Goal: Information Seeking & Learning: Find specific fact

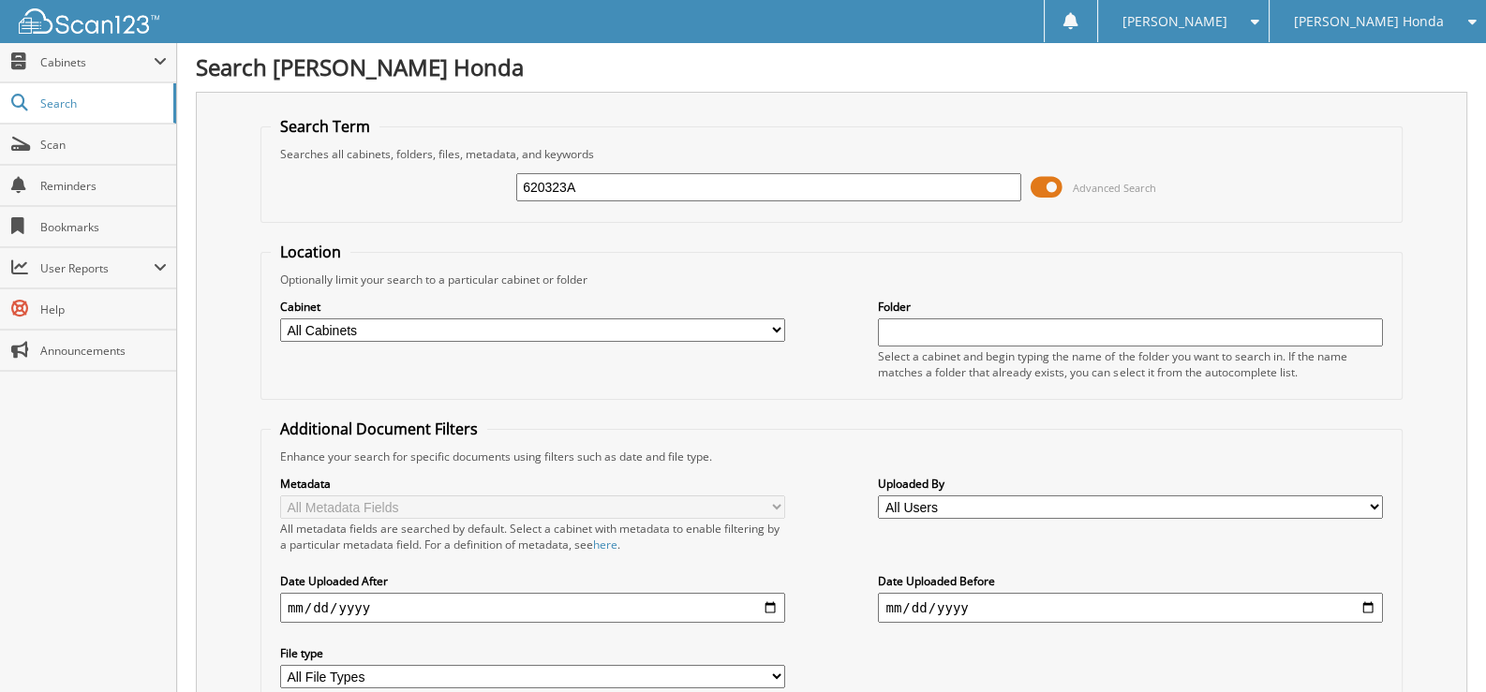
drag, startPoint x: 586, startPoint y: 186, endPoint x: 491, endPoint y: 195, distance: 96.0
click at [491, 195] on div "620323A Advanced Search" at bounding box center [831, 187] width 1121 height 51
type input "694198"
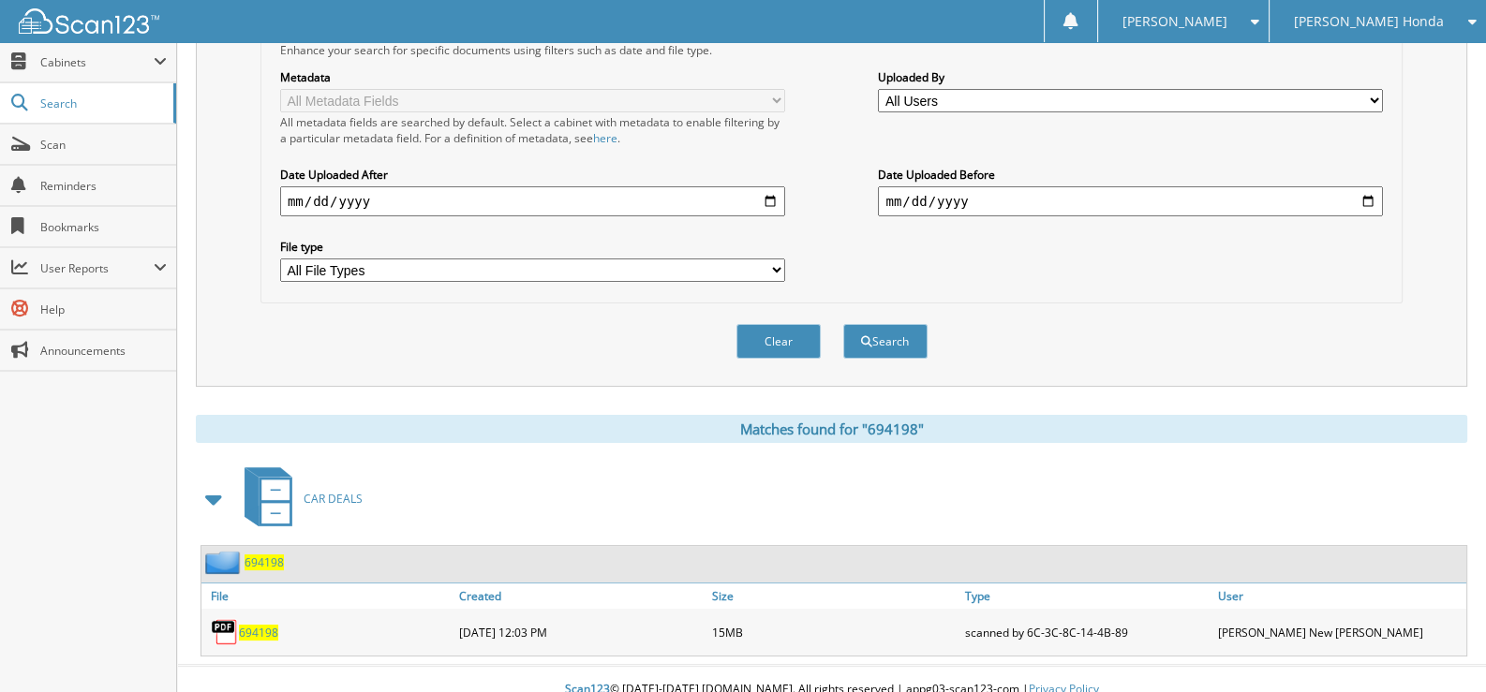
scroll to position [408, 0]
click at [253, 624] on span "694198" at bounding box center [258, 632] width 39 height 16
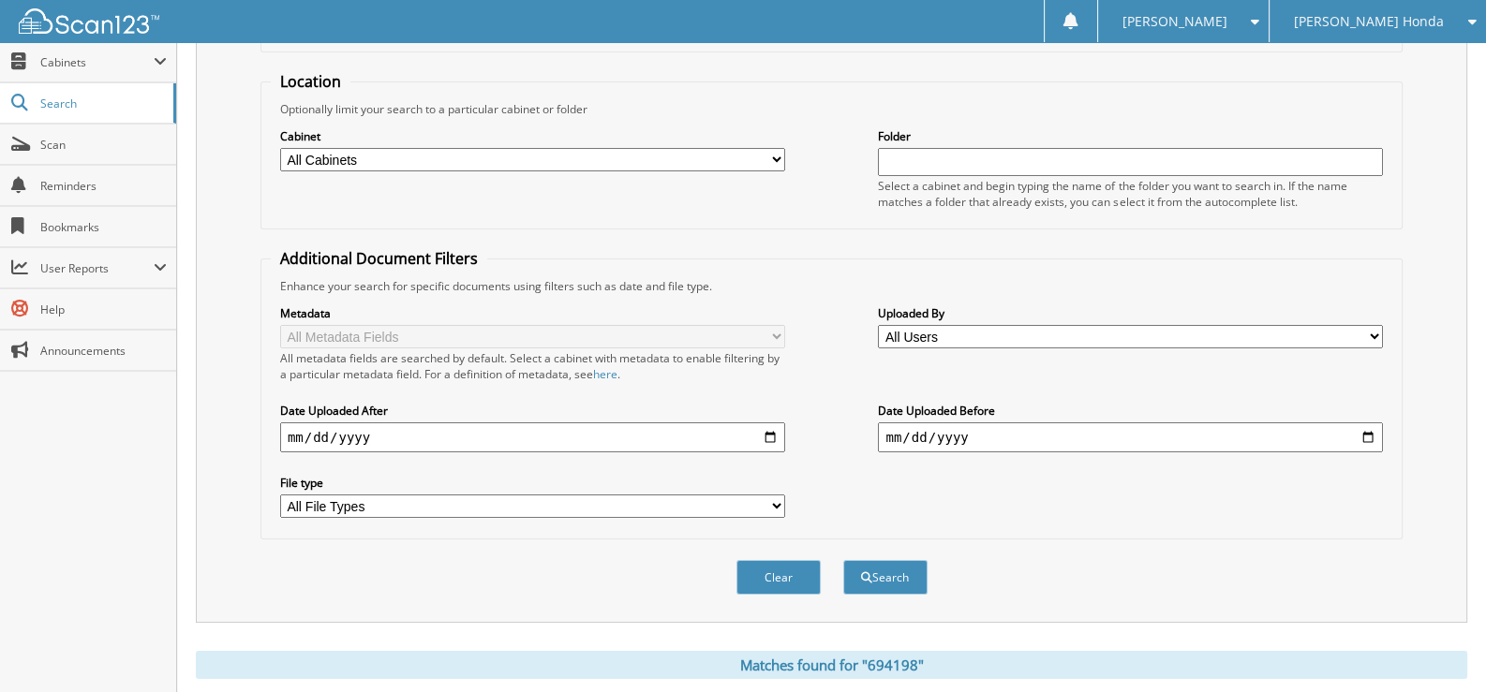
scroll to position [0, 0]
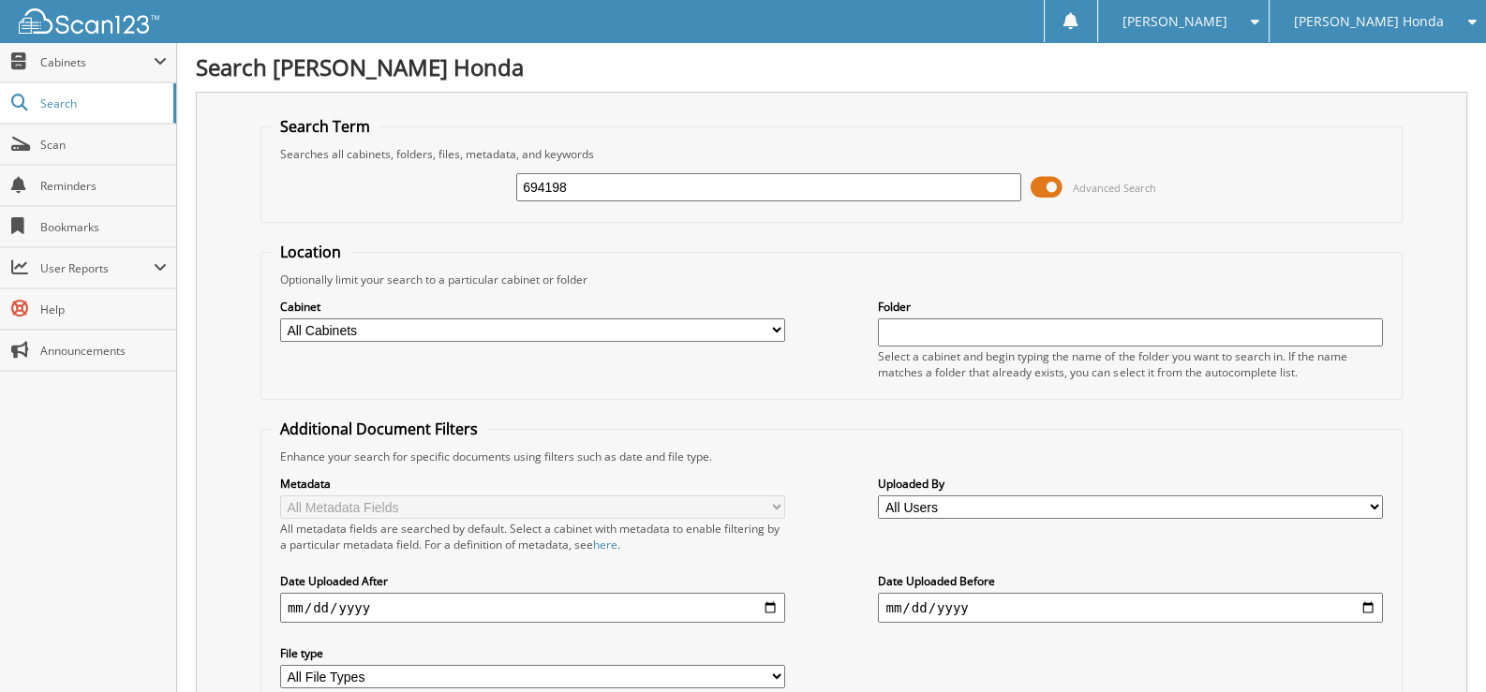
drag, startPoint x: 603, startPoint y: 189, endPoint x: 390, endPoint y: 180, distance: 213.8
click at [411, 176] on div "694198 Advanced Search" at bounding box center [831, 187] width 1121 height 51
type input "233161a"
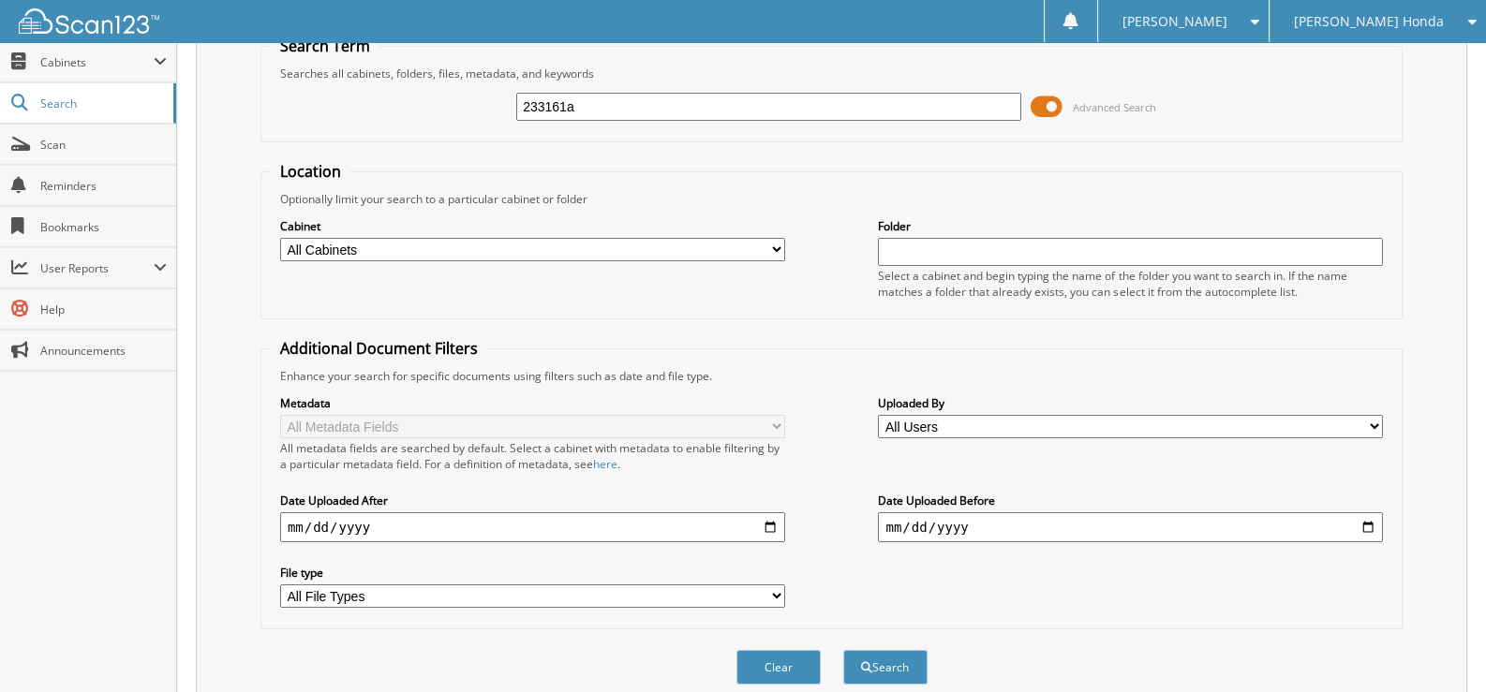
scroll to position [408, 0]
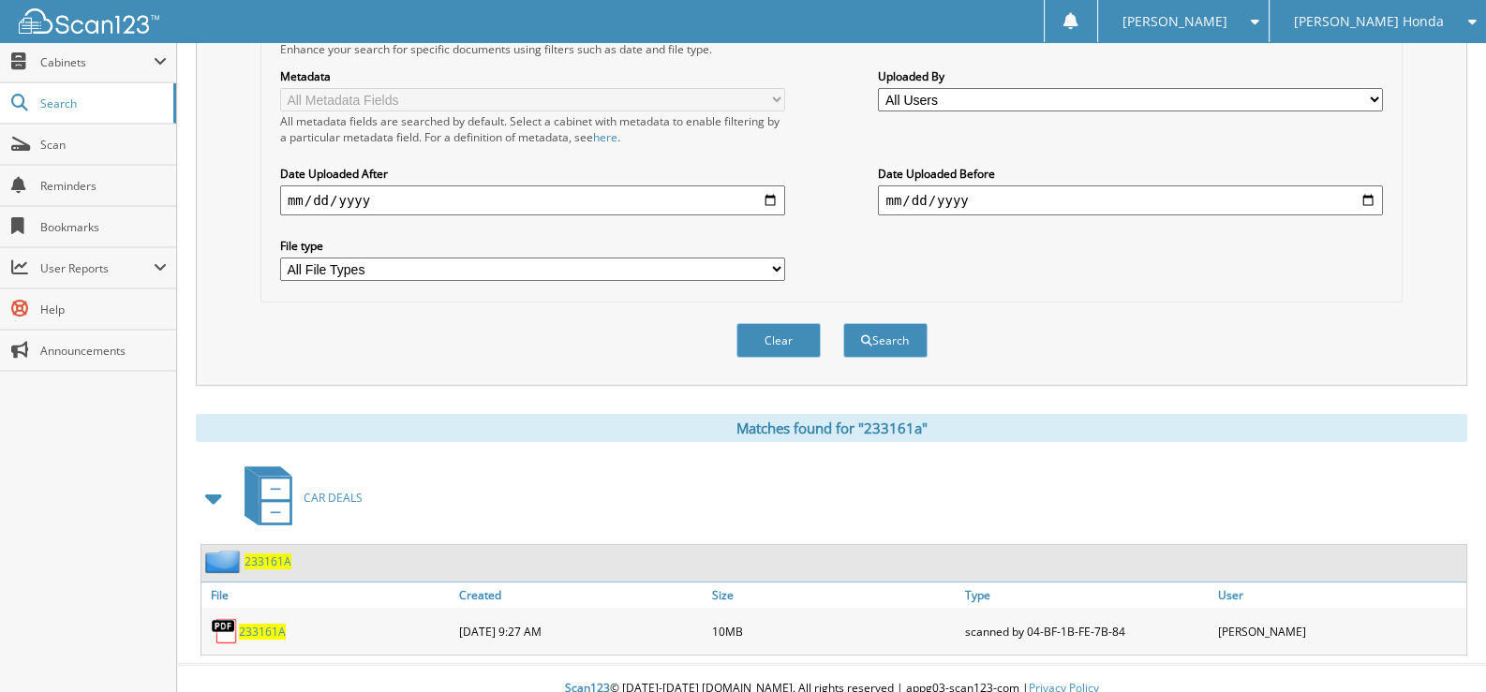
click at [250, 624] on span "233161A" at bounding box center [262, 632] width 47 height 16
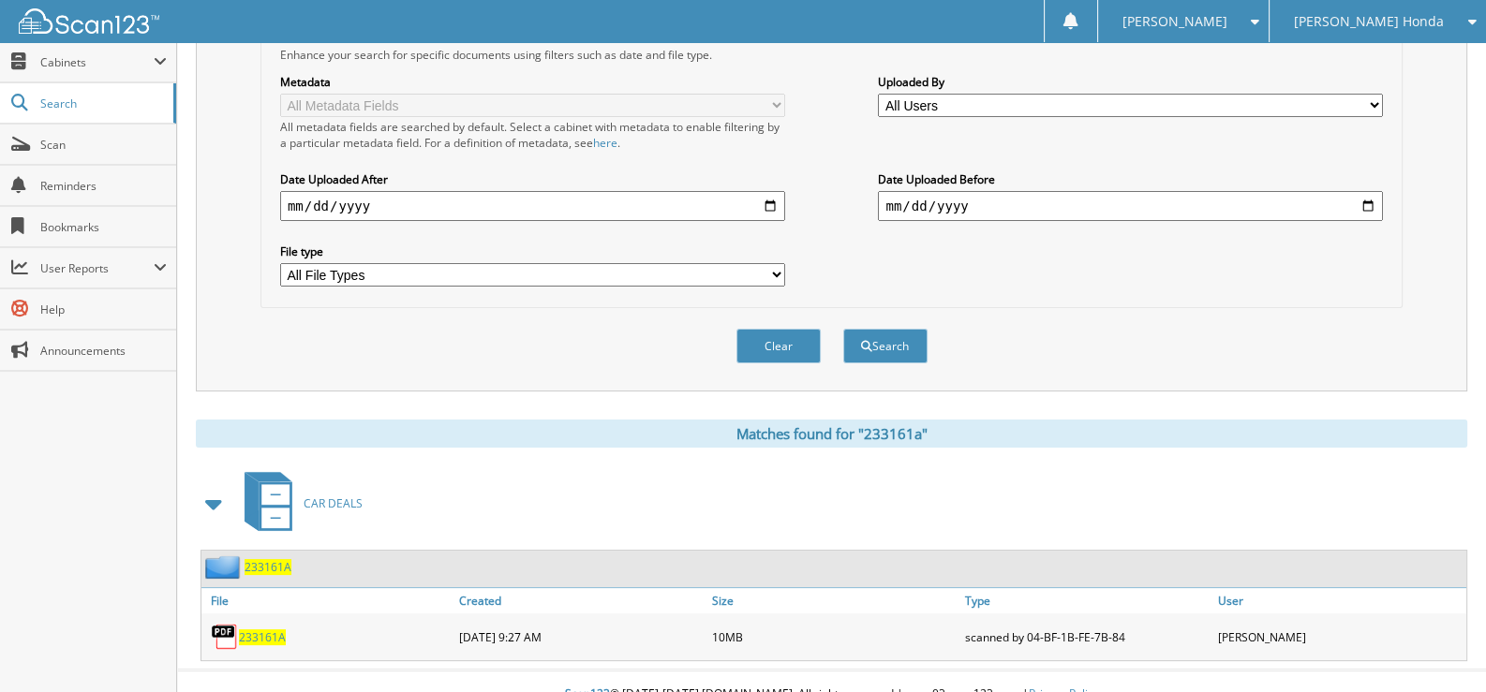
scroll to position [0, 0]
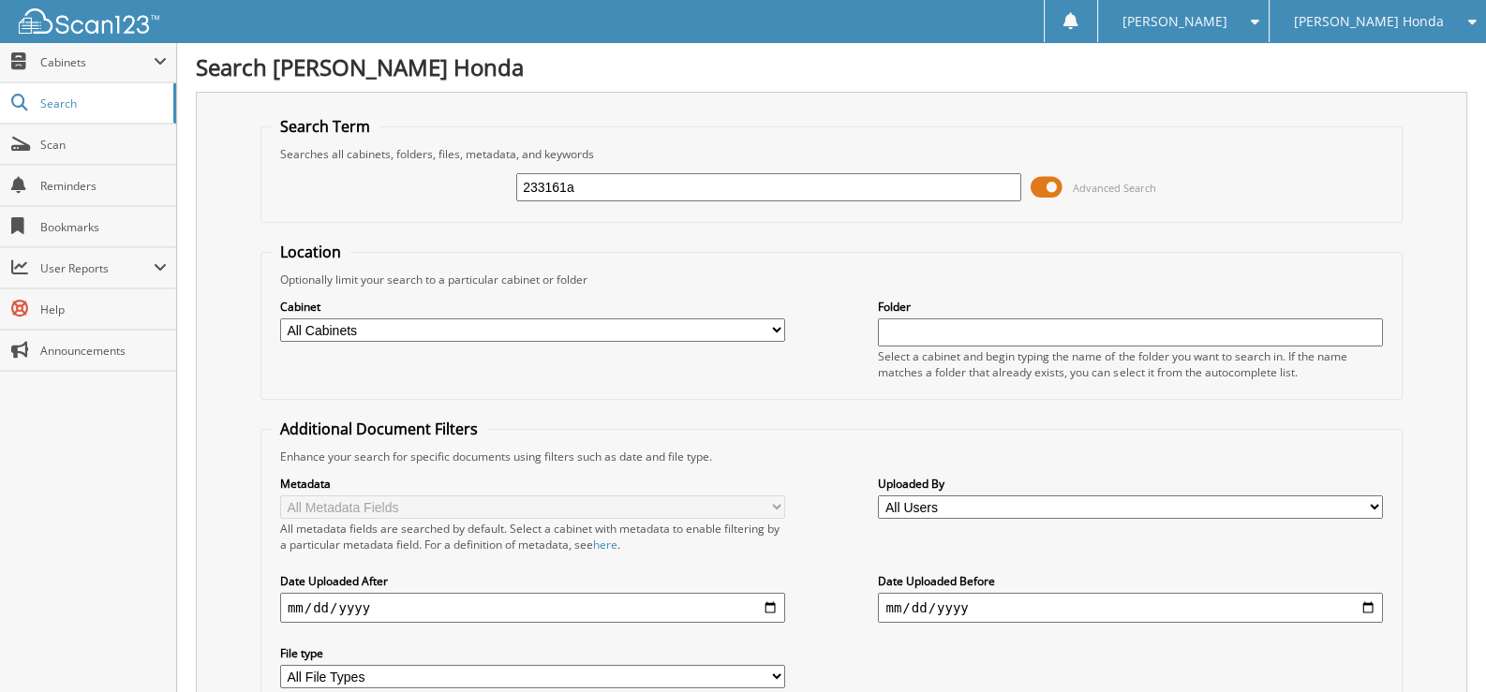
drag, startPoint x: 576, startPoint y: 186, endPoint x: 512, endPoint y: 194, distance: 64.1
click at [512, 194] on div "233161a Advanced Search" at bounding box center [831, 187] width 1121 height 51
type input "394438"
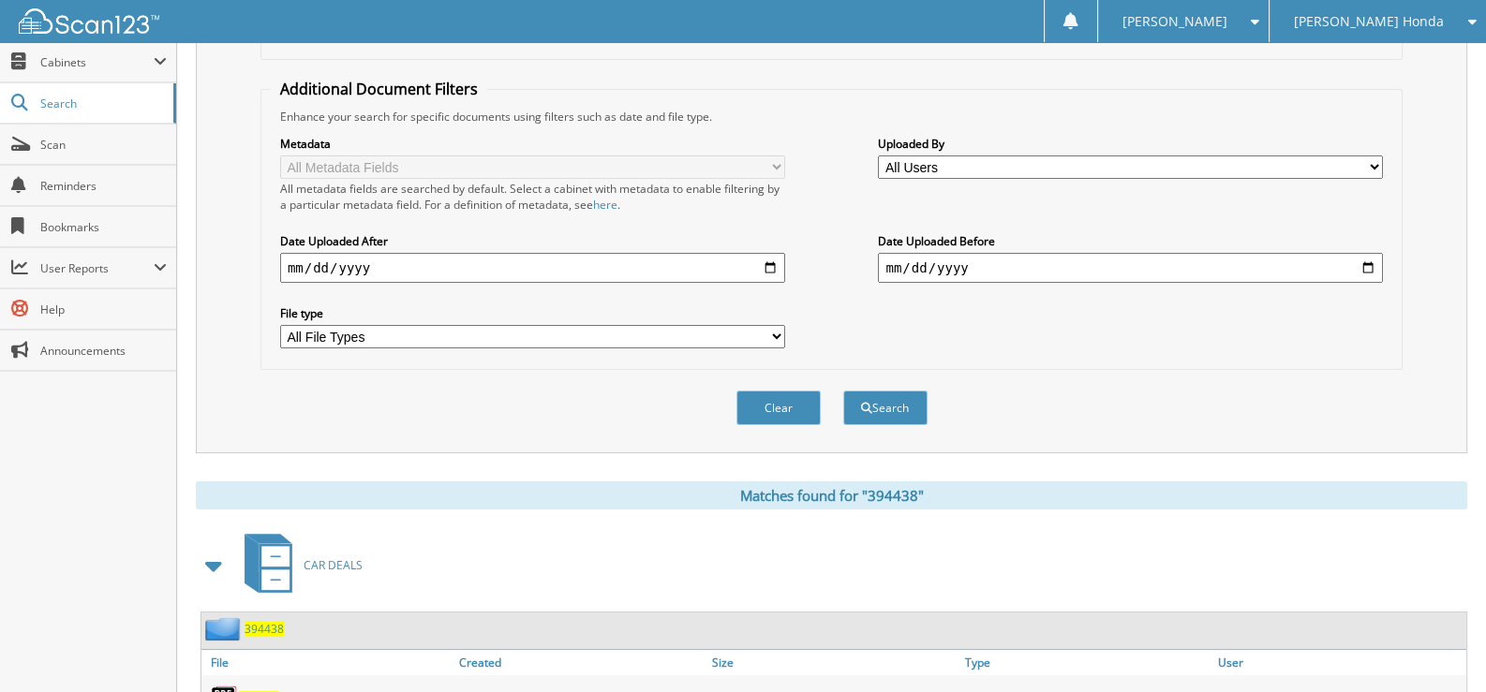
scroll to position [408, 0]
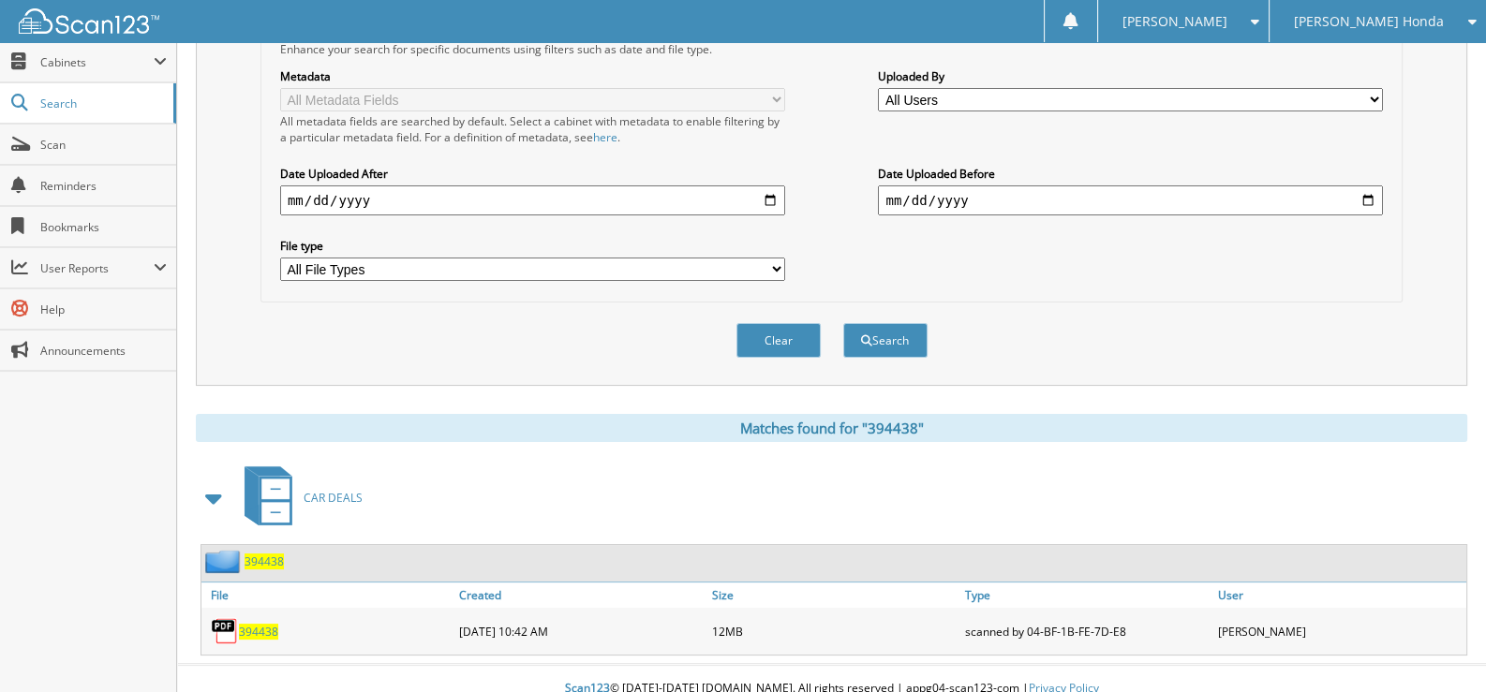
click at [247, 624] on span "394438" at bounding box center [258, 632] width 39 height 16
click at [267, 624] on span "394438" at bounding box center [258, 632] width 39 height 16
